Goal: Entertainment & Leisure: Consume media (video, audio)

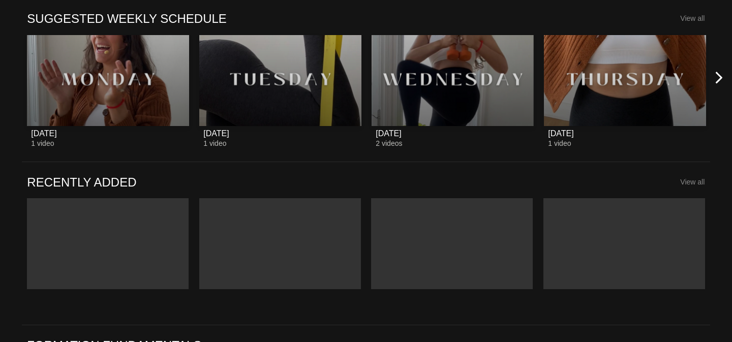
scroll to position [760, 0]
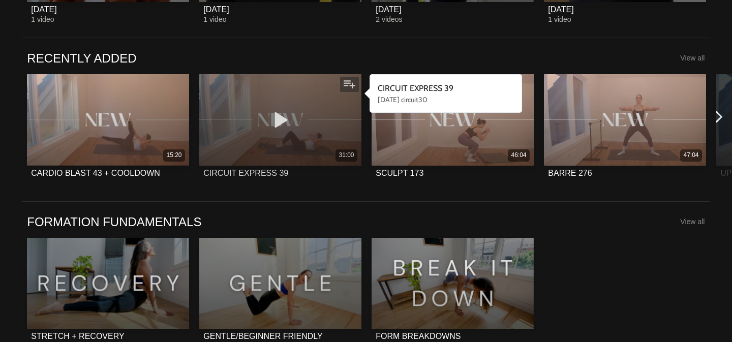
click at [287, 127] on icon at bounding box center [280, 120] width 30 height 18
